Goal: Share content

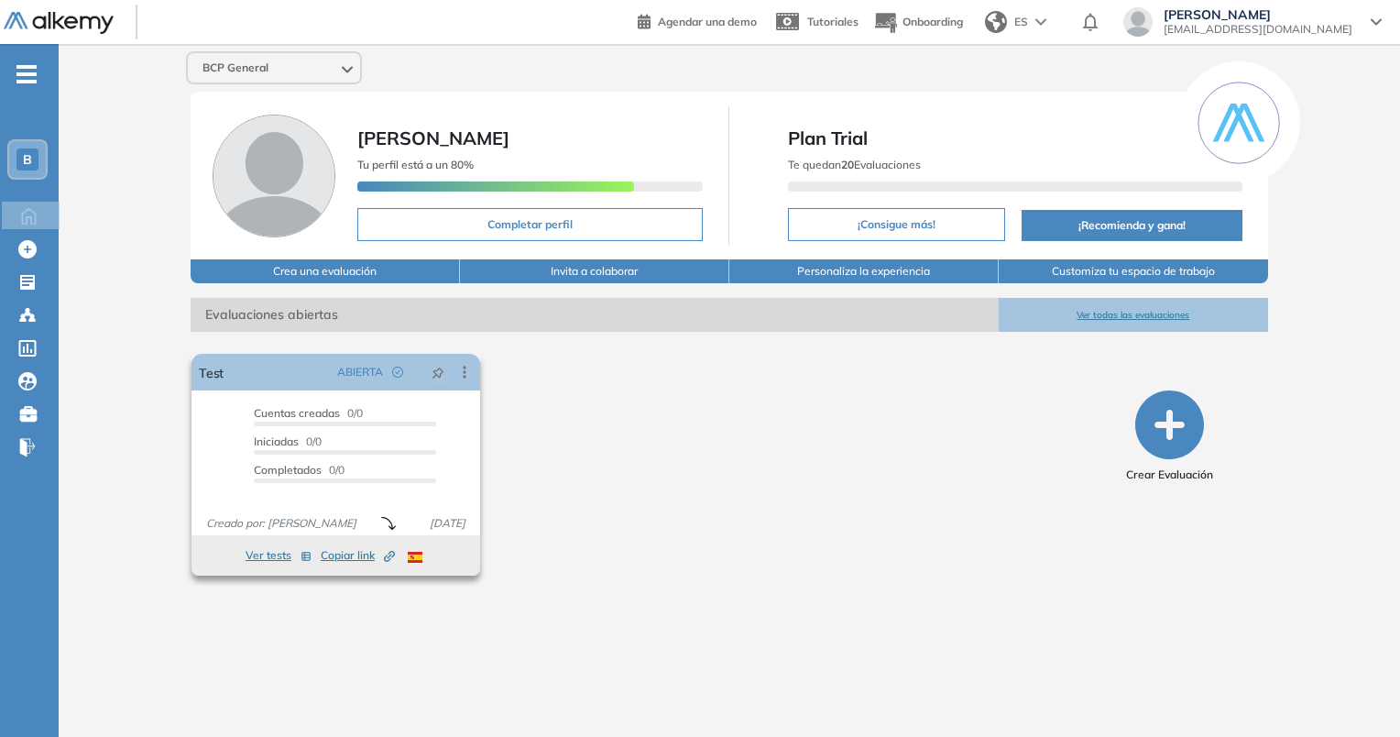
click at [333, 563] on button "Copiar link Created by potrace 1.16, written by Peter Selinger 2001-2019" at bounding box center [358, 555] width 74 height 22
click at [338, 556] on span "¡Copiado!" at bounding box center [358, 555] width 78 height 21
click at [356, 551] on span "Copiar link Created by potrace 1.16, written by Peter Selinger 2001-2019" at bounding box center [358, 555] width 74 height 16
click at [360, 553] on span "Copiar link Created by potrace 1.16, written by Peter Selinger 2001-2019" at bounding box center [358, 555] width 74 height 16
click at [354, 553] on span "Copiar link Created by potrace 1.16, written by Peter Selinger 2001-2019" at bounding box center [358, 555] width 74 height 16
